Goal: Task Accomplishment & Management: Complete application form

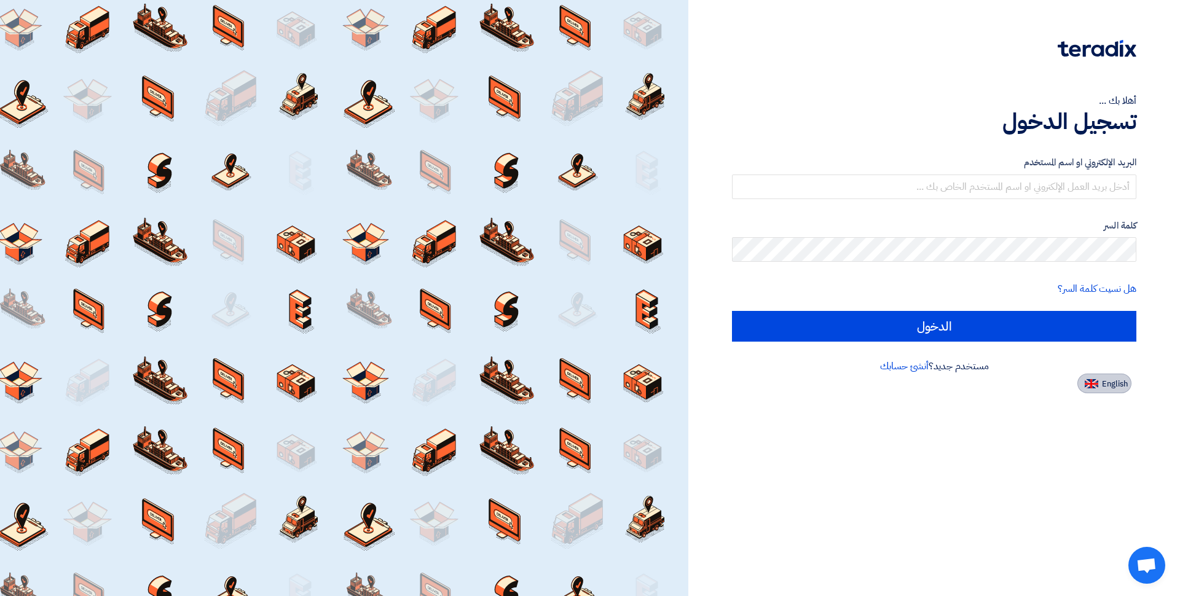
click at [1091, 382] on img at bounding box center [1092, 383] width 14 height 9
type input "Sign in"
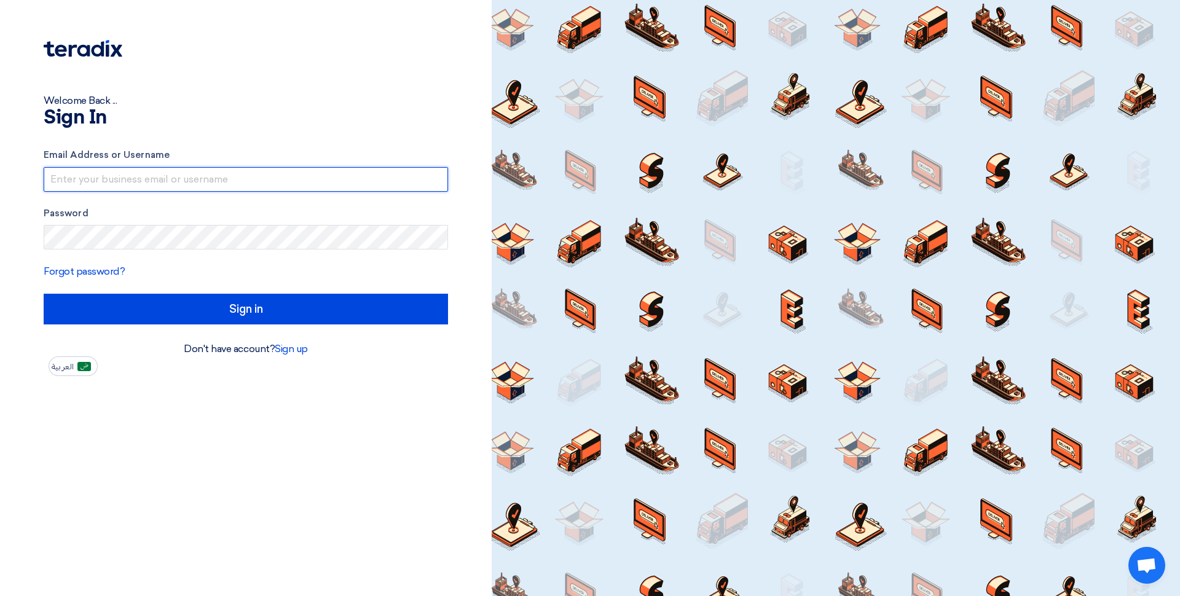
click at [287, 183] on input "text" at bounding box center [246, 179] width 404 height 25
type input "ض"
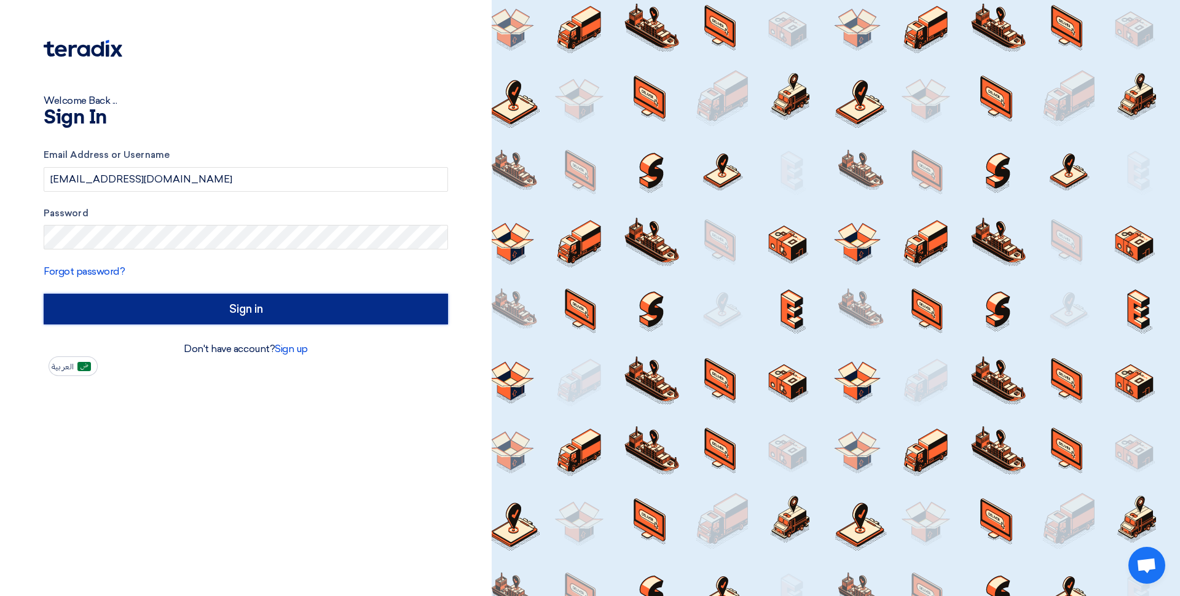
click at [254, 303] on input "Sign in" at bounding box center [246, 309] width 404 height 31
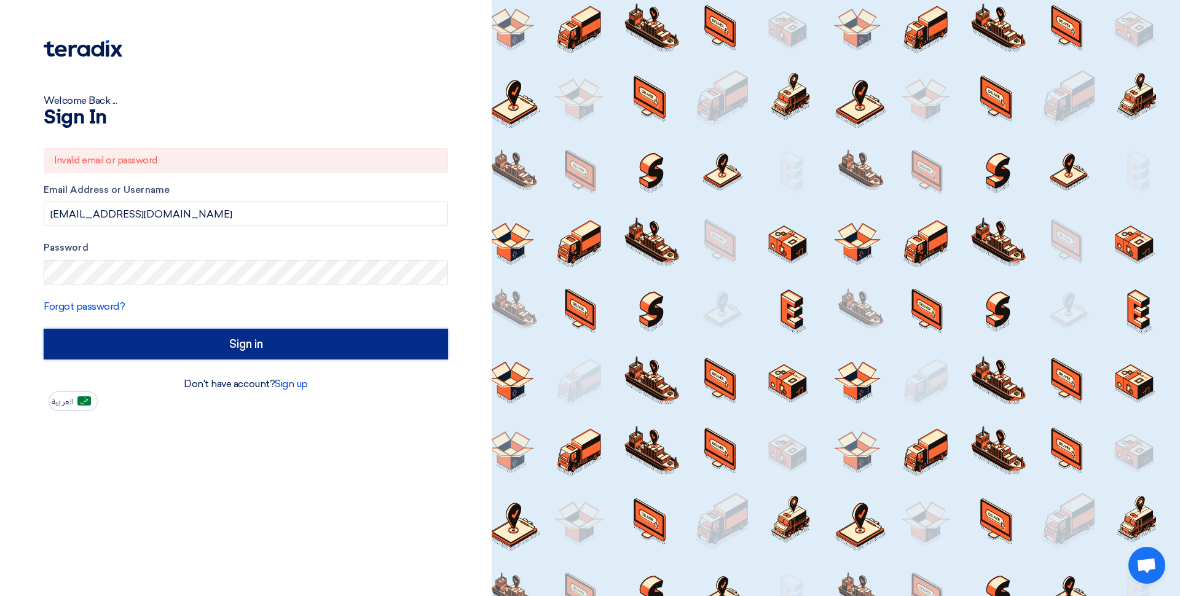
click at [200, 349] on input "Sign in" at bounding box center [246, 344] width 404 height 31
click at [239, 346] on input "Sign in" at bounding box center [246, 344] width 404 height 31
click at [226, 344] on input "Sign in" at bounding box center [246, 344] width 404 height 31
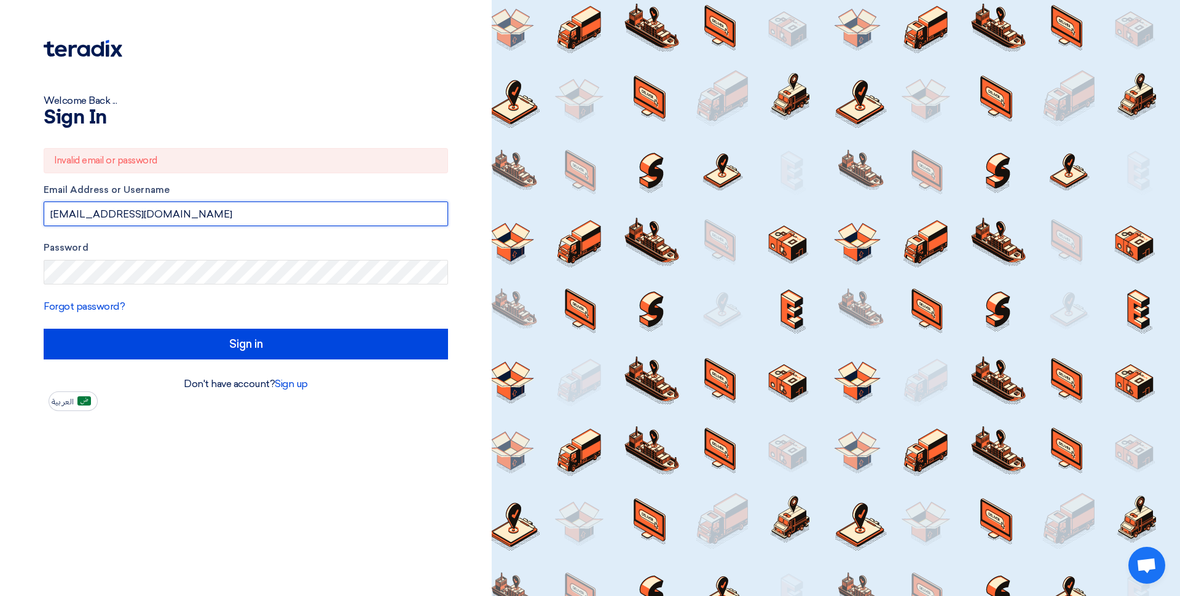
click at [187, 210] on input "qamer.hanif@elbow45.com" at bounding box center [246, 214] width 404 height 25
drag, startPoint x: 150, startPoint y: 214, endPoint x: 8, endPoint y: 223, distance: 142.2
click at [44, 223] on input "qamer.hanif@elbow45.com" at bounding box center [246, 214] width 404 height 25
type input "qamer.hanif@elbow45.com"
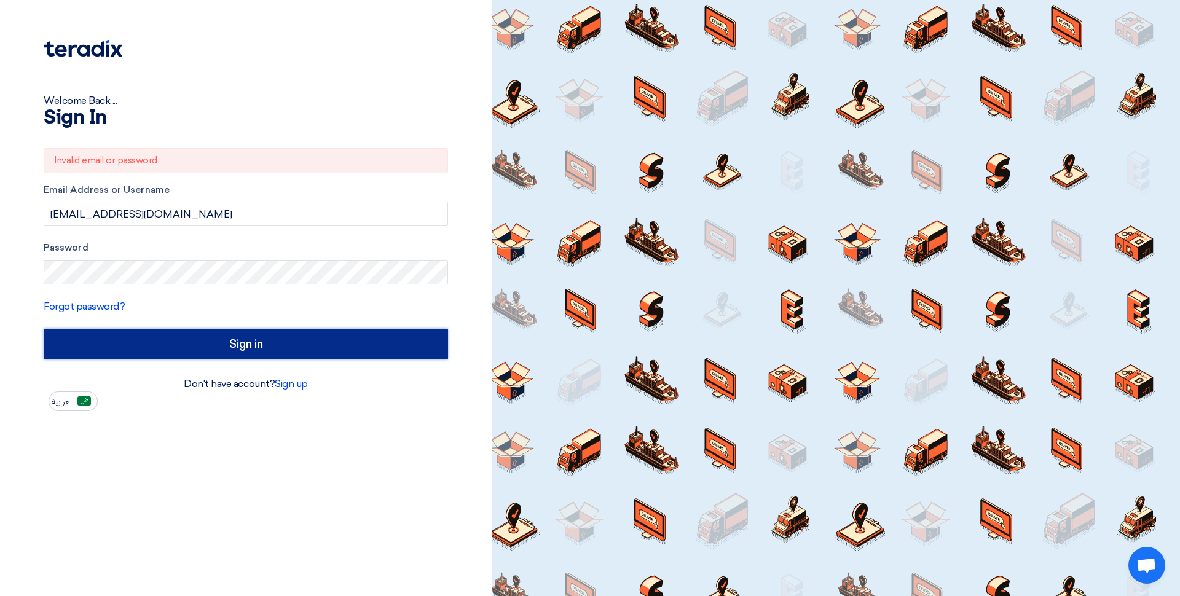
click at [172, 342] on input "Sign in" at bounding box center [246, 344] width 404 height 31
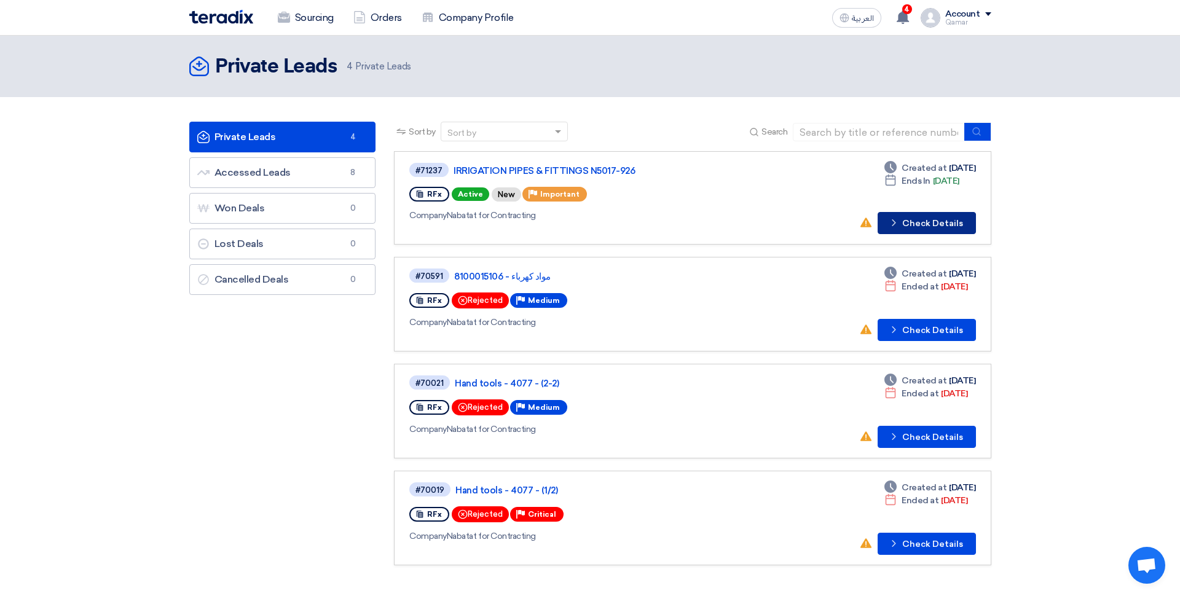
click at [939, 221] on button "Check details Check Details" at bounding box center [927, 223] width 98 height 22
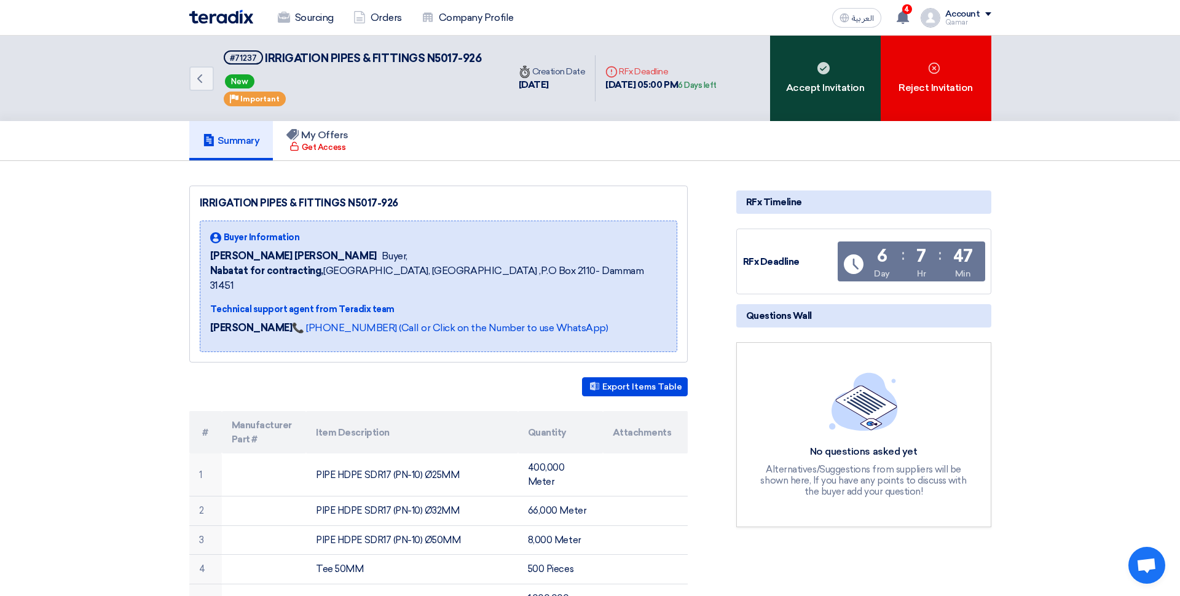
click at [817, 88] on div "Accept Invitation" at bounding box center [825, 78] width 111 height 85
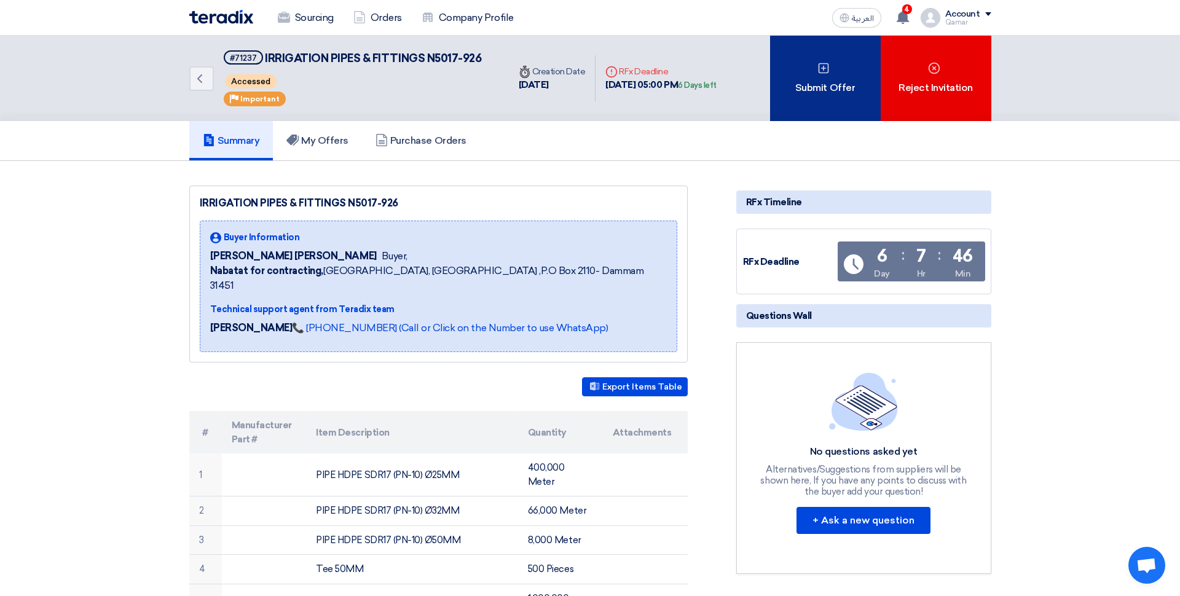
click at [823, 106] on div "Submit Offer" at bounding box center [825, 78] width 111 height 85
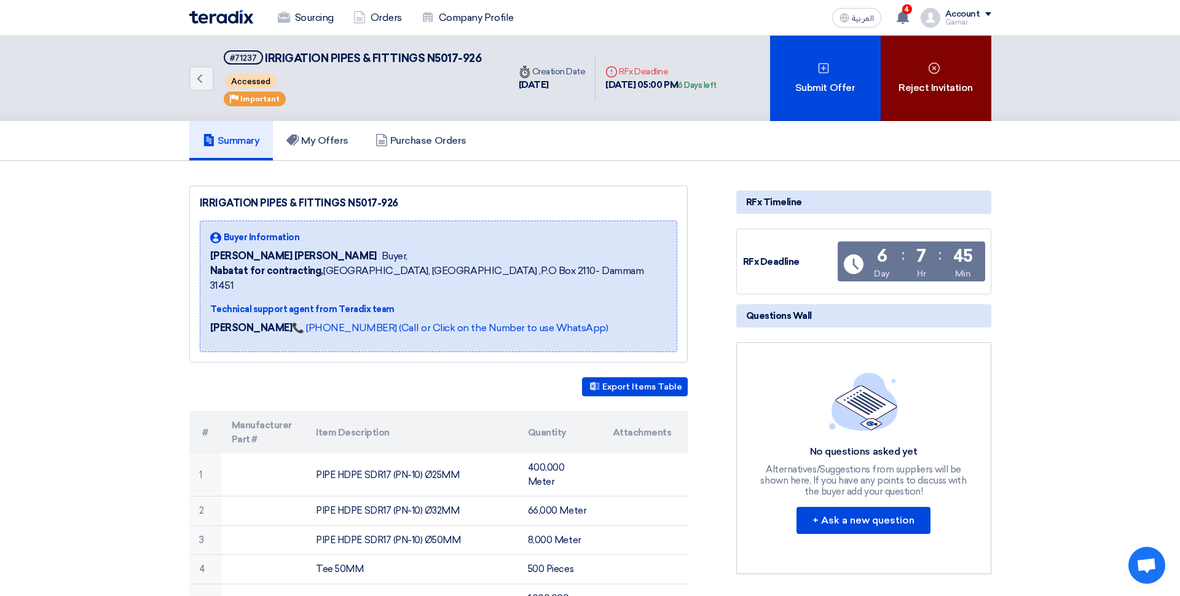
click at [922, 106] on div "Reject Invitation" at bounding box center [936, 78] width 111 height 85
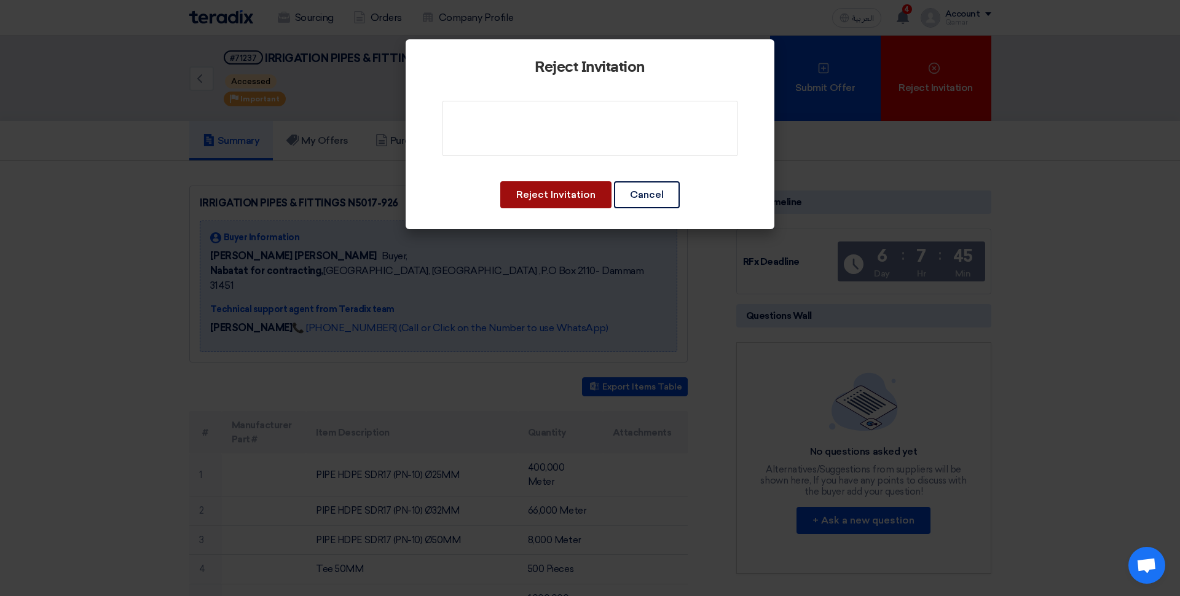
click at [562, 199] on button "Reject Invitation" at bounding box center [555, 194] width 111 height 27
